Goal: Task Accomplishment & Management: Manage account settings

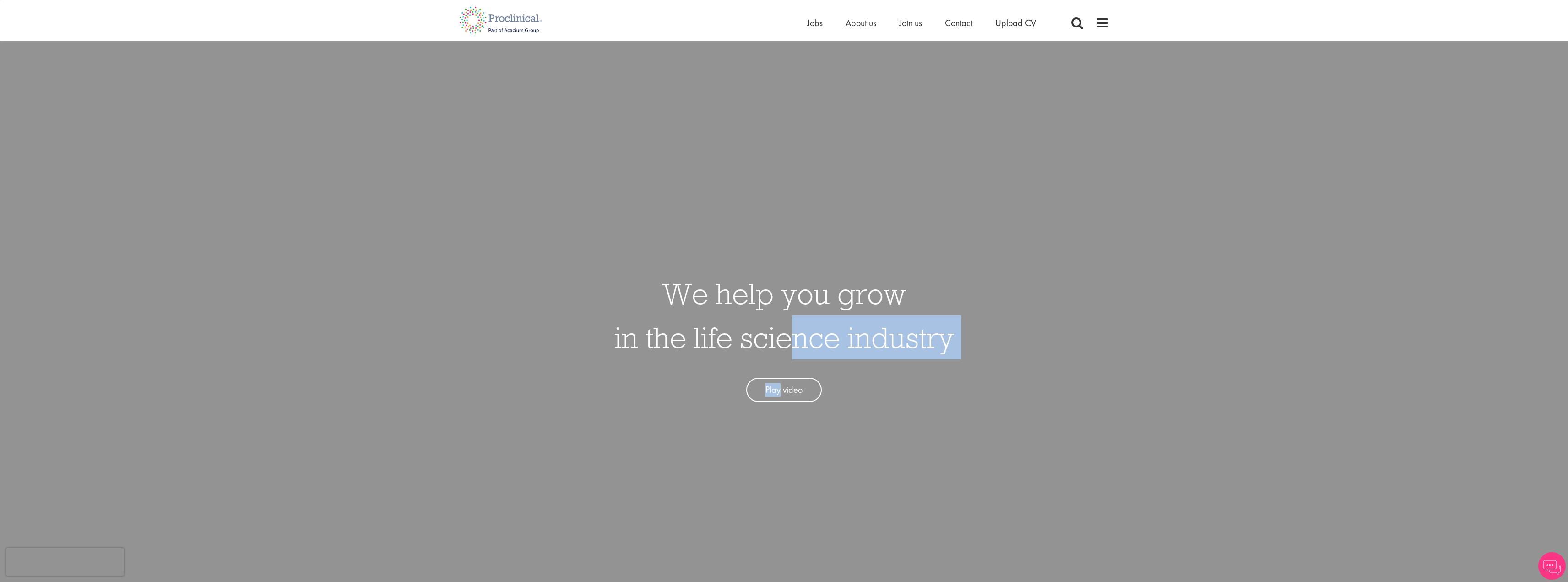
drag, startPoint x: 0, startPoint y: 0, endPoint x: 795, endPoint y: 347, distance: 867.4
click at [797, 348] on div "We help you grow in the life science industry Play video" at bounding box center [785, 332] width 340 height 139
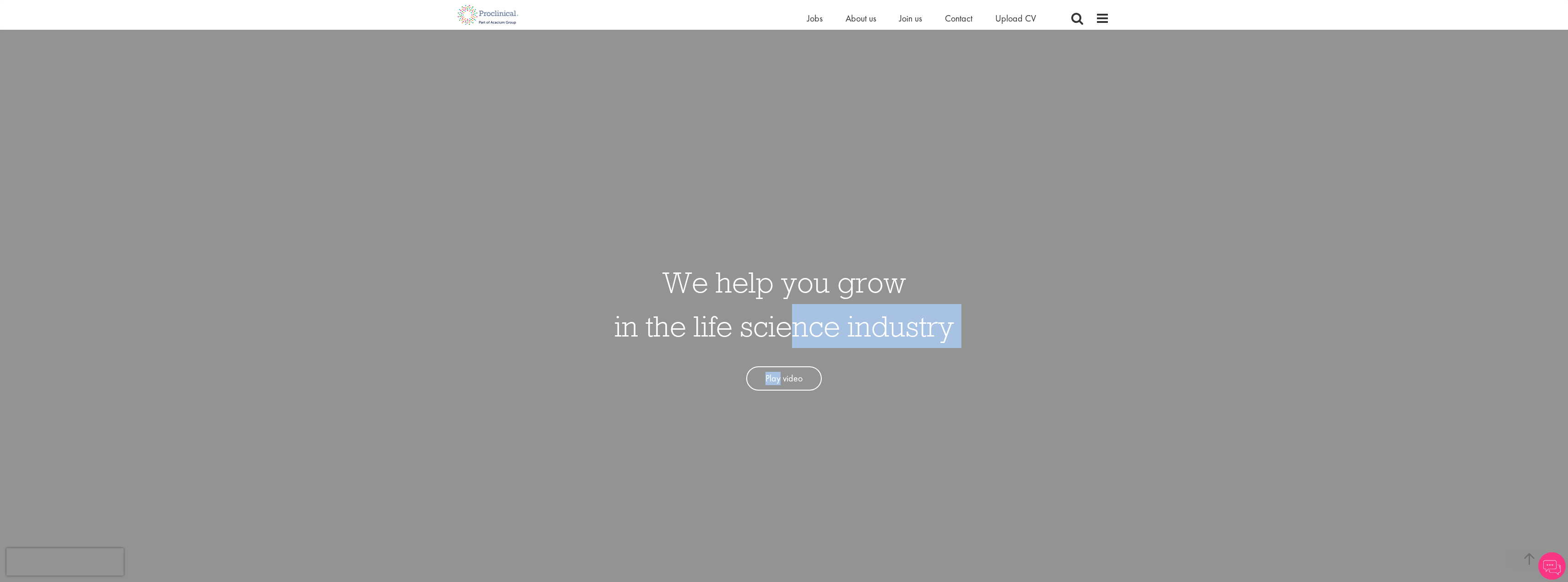
scroll to position [367, 0]
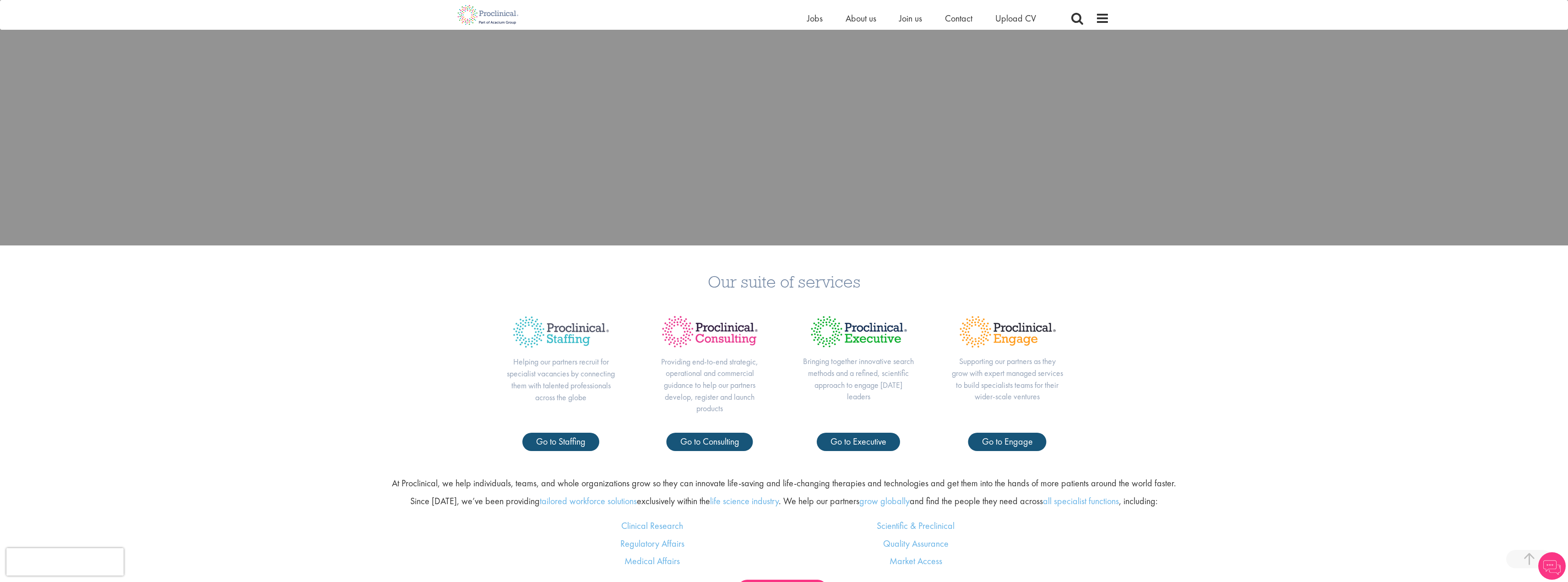
click at [792, 345] on div "Bringing together innovative search methods and a refined, scientific approach …" at bounding box center [858, 370] width 149 height 125
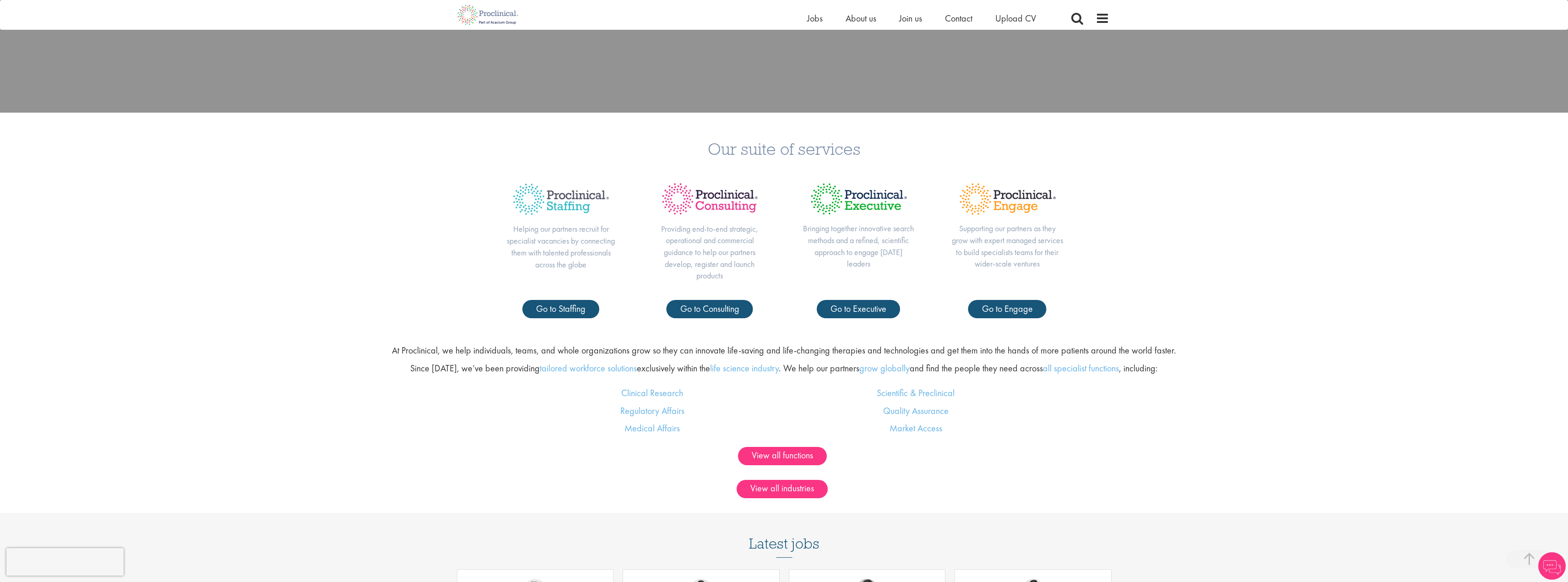
scroll to position [504, 0]
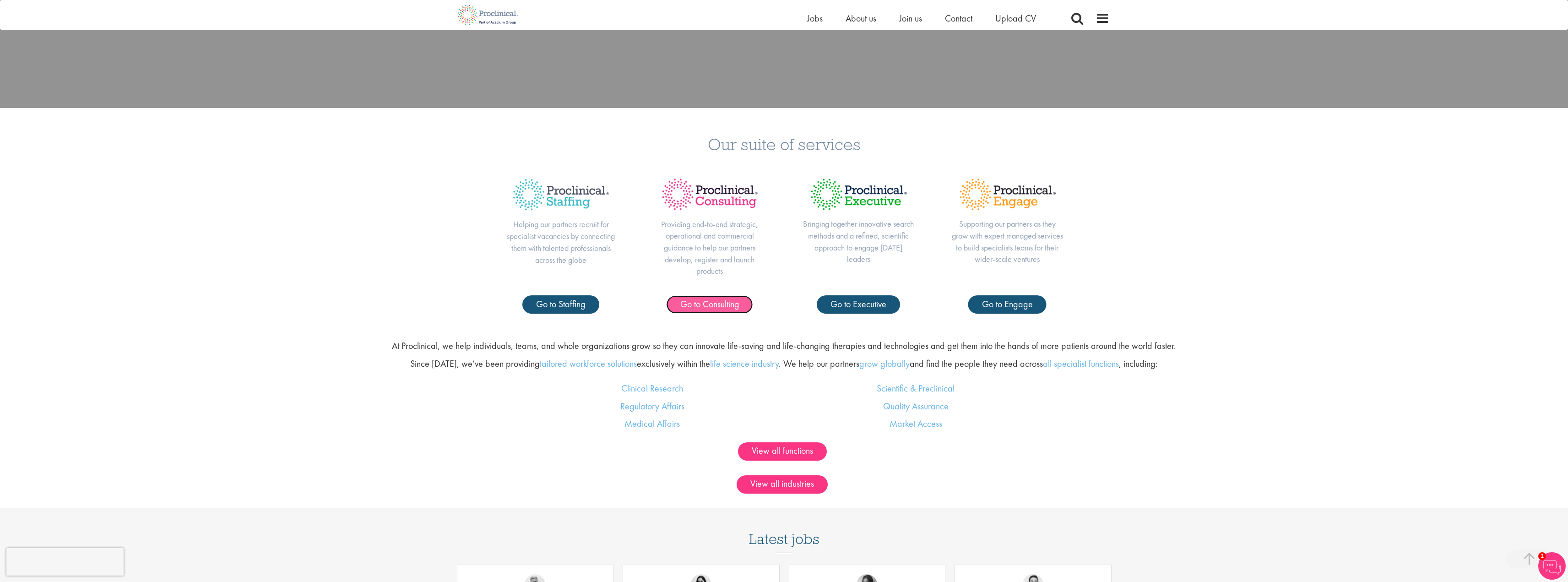
click at [723, 298] on span "Go to Consulting" at bounding box center [710, 304] width 59 height 12
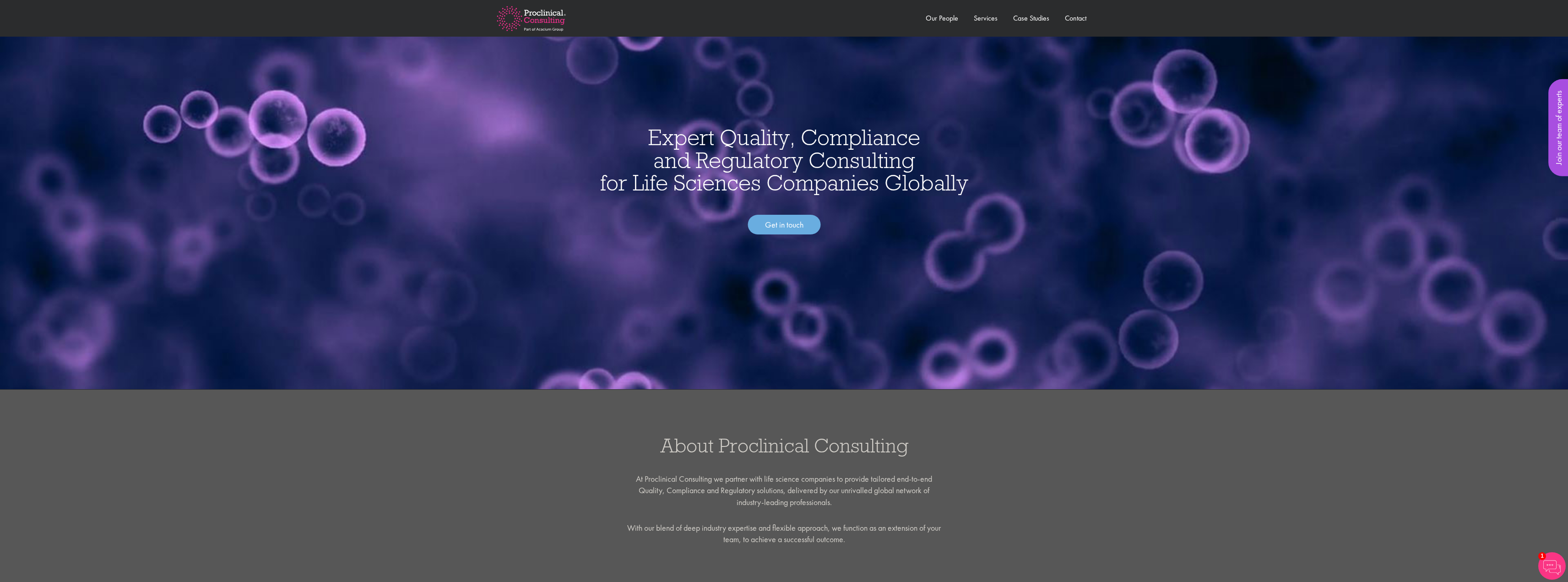
click at [529, 19] on img at bounding box center [532, 18] width 99 height 53
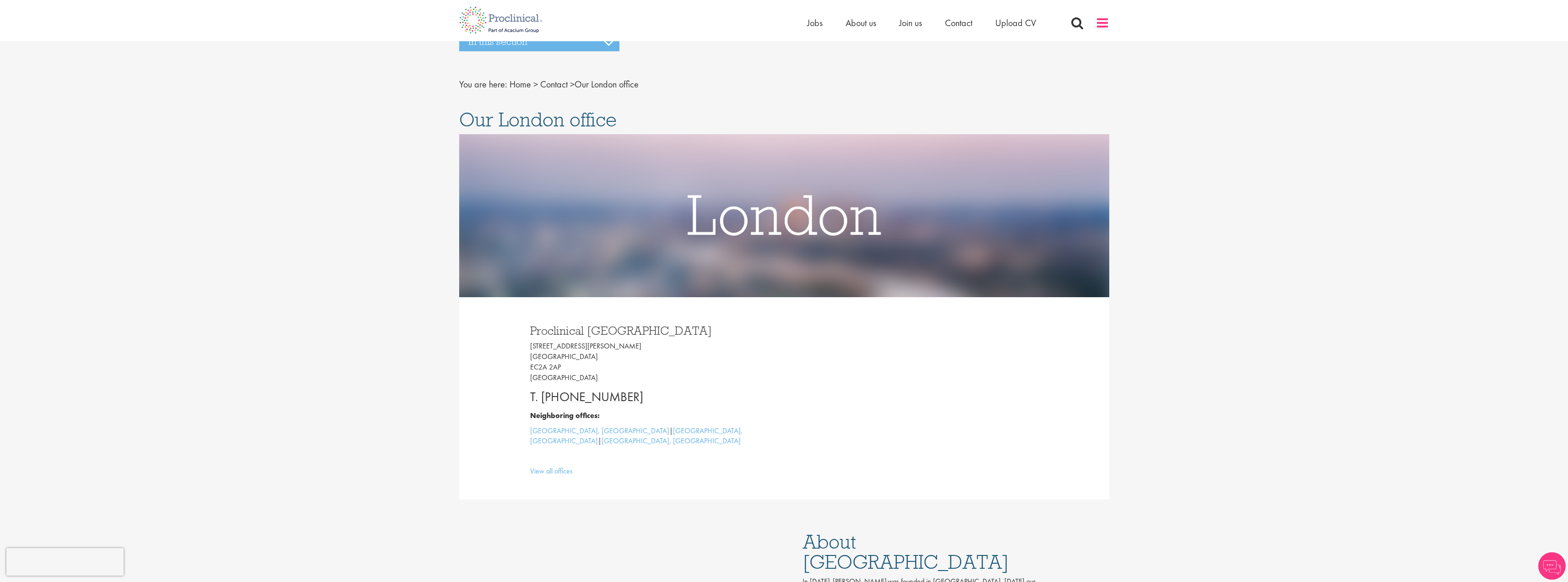
click at [1097, 23] on span at bounding box center [1103, 23] width 14 height 14
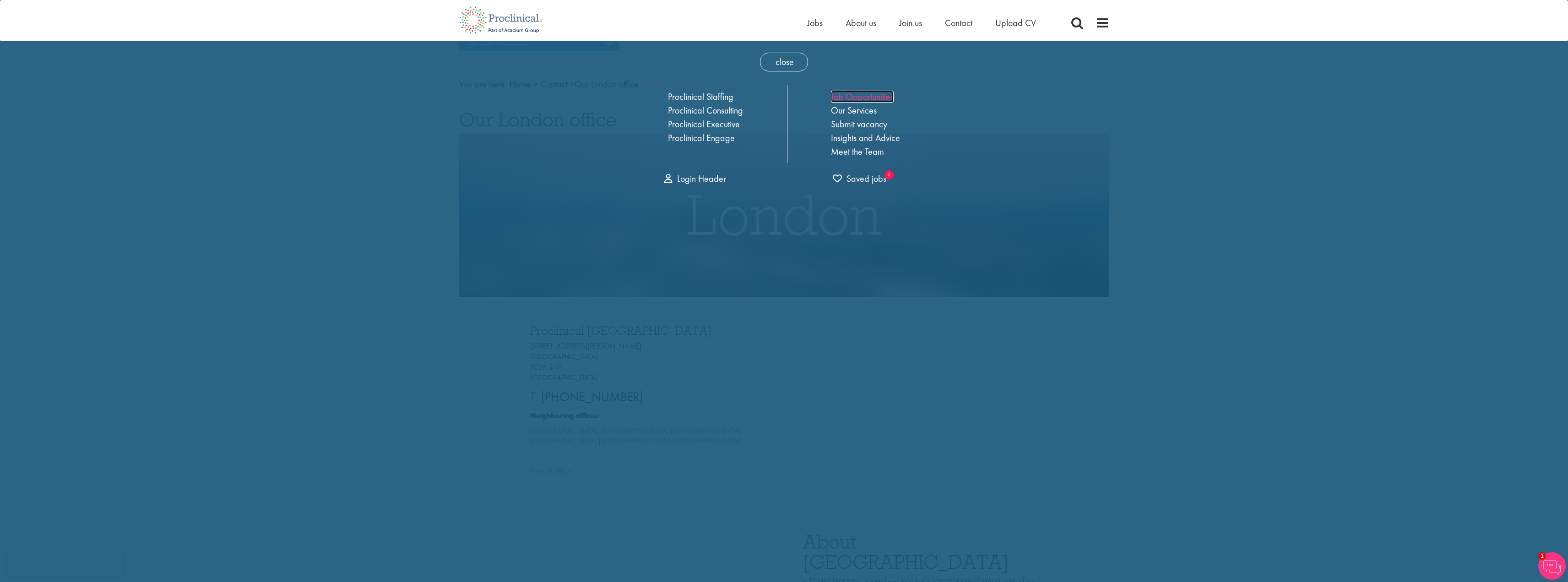
click at [869, 94] on link "Job Opportunities" at bounding box center [862, 96] width 63 height 12
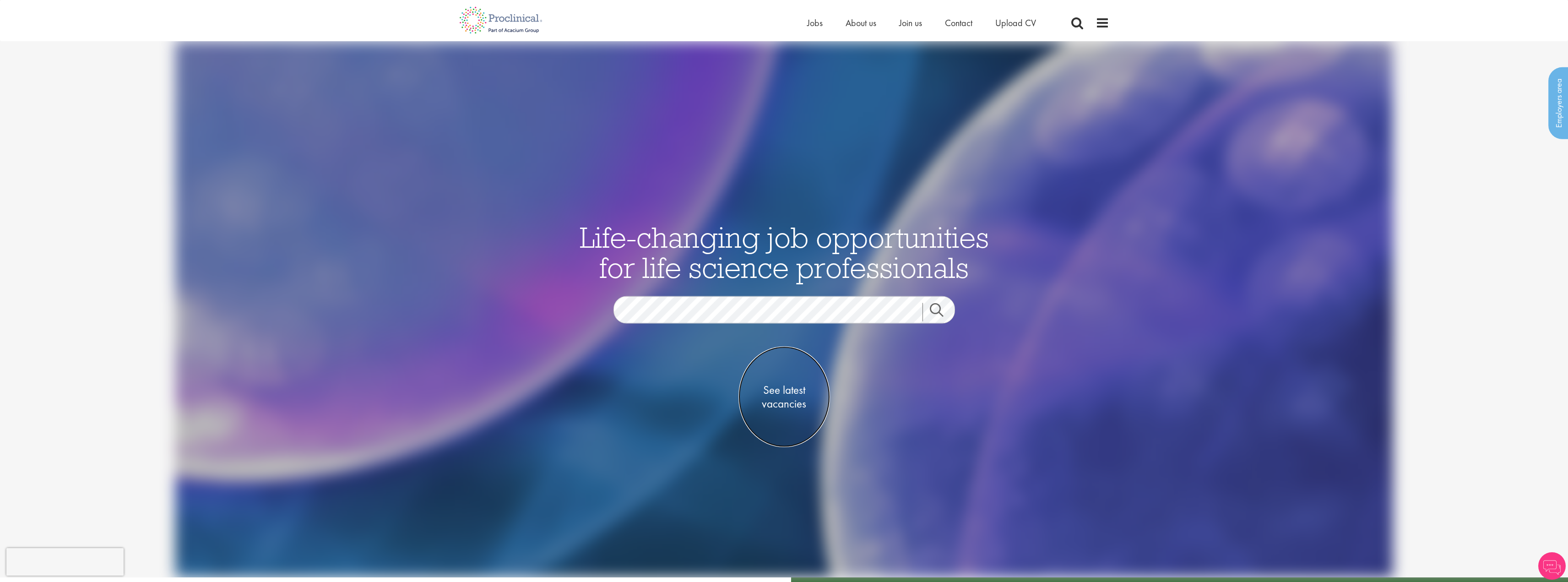
click at [787, 392] on span "See latest vacancies" at bounding box center [784, 396] width 92 height 27
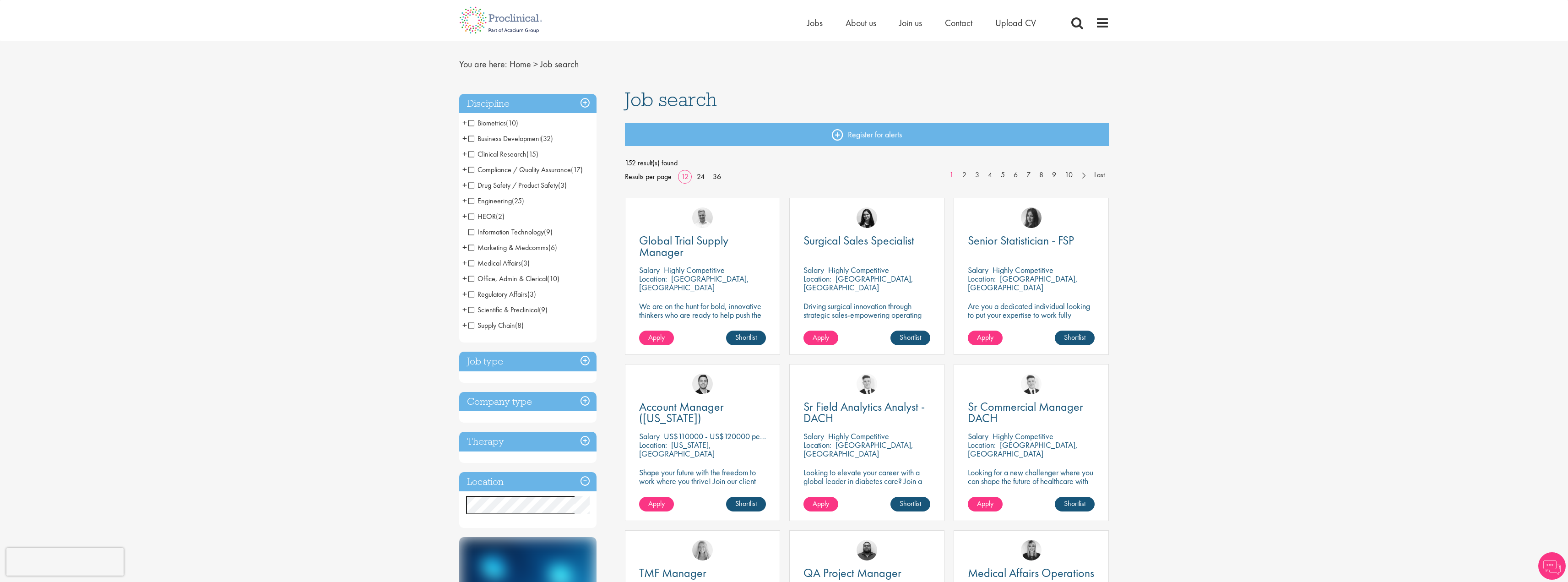
scroll to position [45, 0]
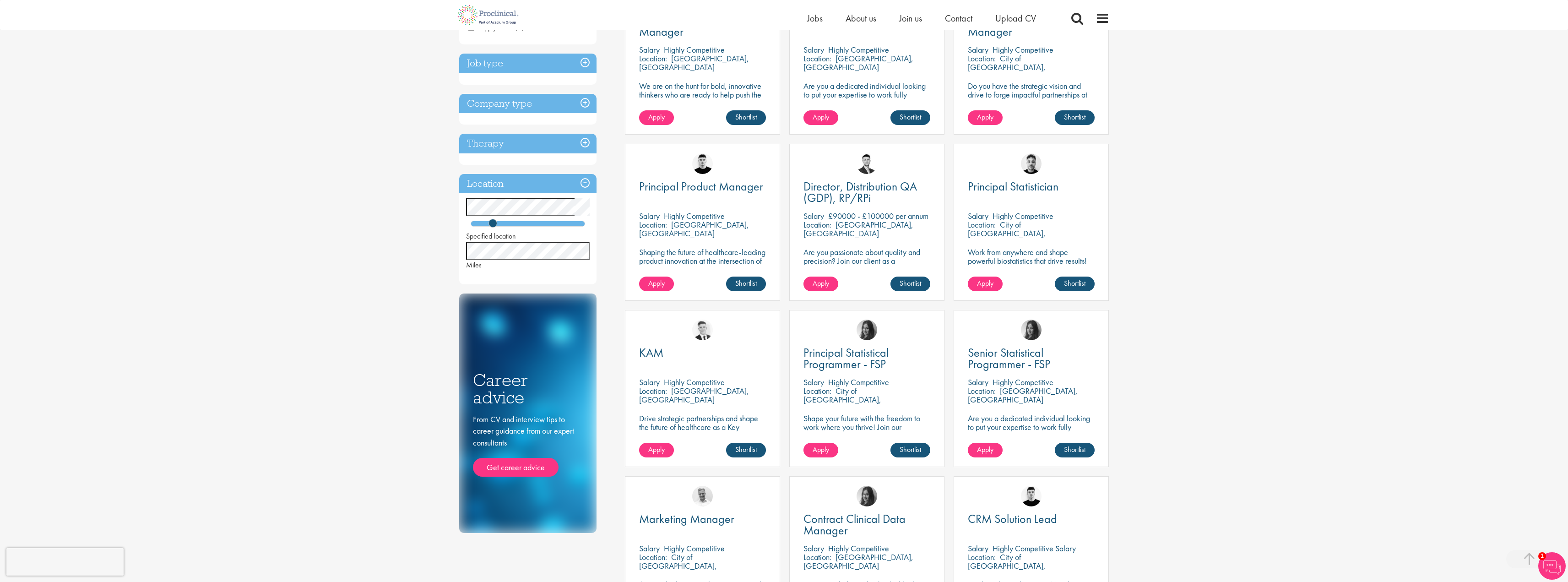
scroll to position [458, 0]
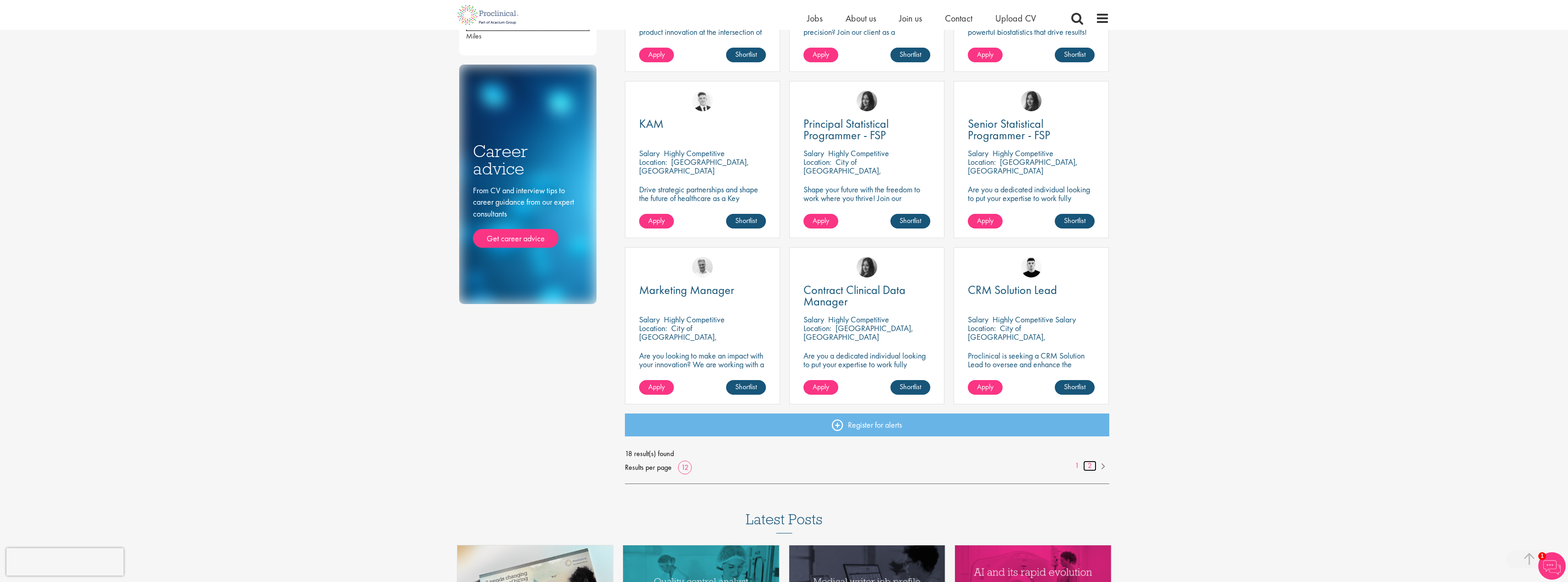
click at [1087, 465] on link "2" at bounding box center [1089, 465] width 13 height 10
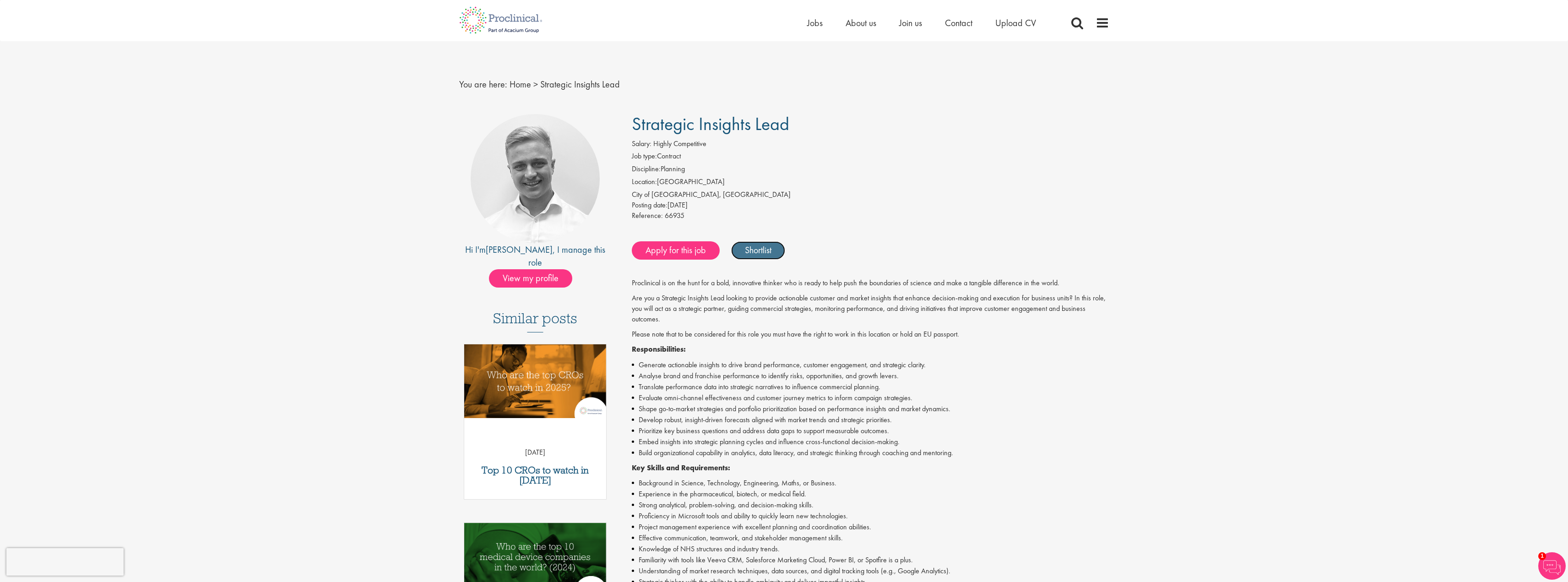
click at [763, 256] on link "Shortlist" at bounding box center [758, 250] width 54 height 18
click at [760, 244] on link "Shortlisted" at bounding box center [763, 250] width 63 height 18
